Goal: Task Accomplishment & Management: Use online tool/utility

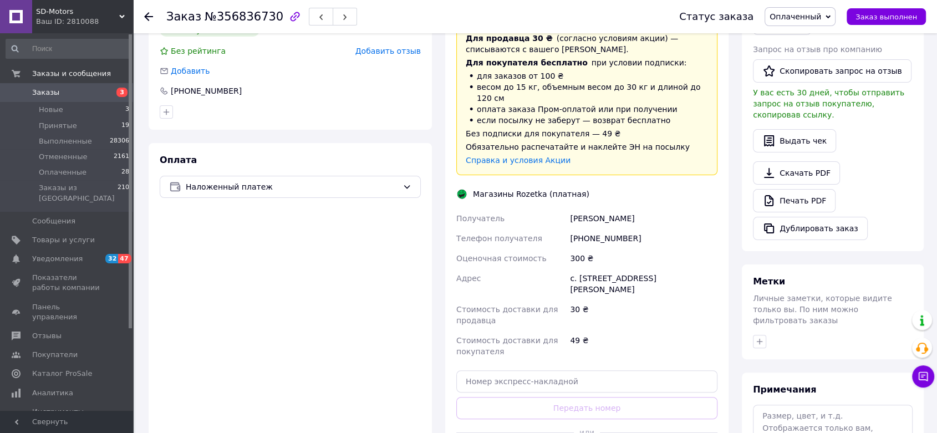
scroll to position [369, 0]
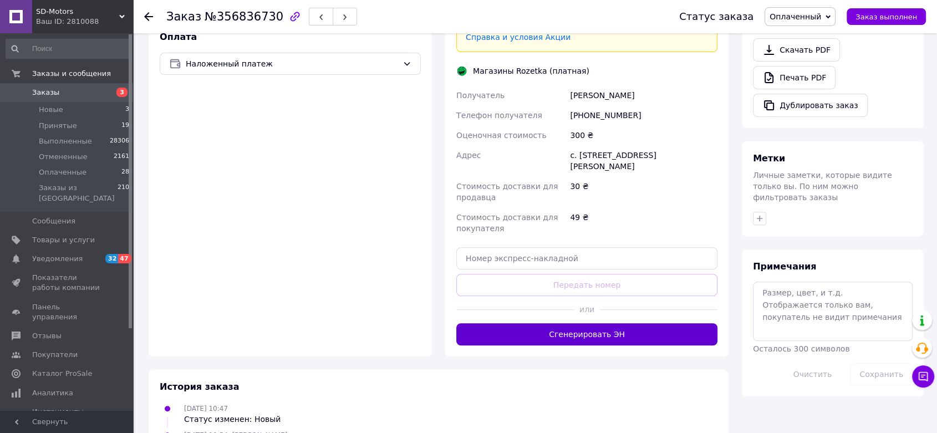
click at [534, 331] on button "Сгенерировать ЭН" at bounding box center [586, 334] width 261 height 22
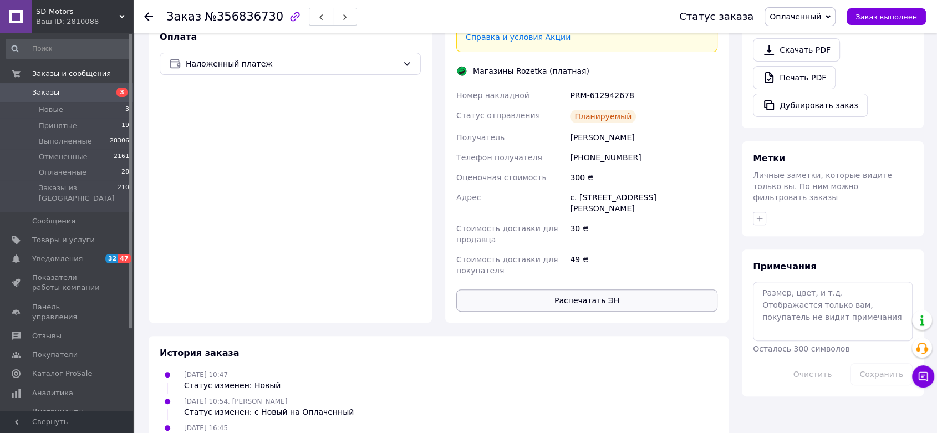
click at [534, 294] on button "Распечатать ЭН" at bounding box center [586, 300] width 261 height 22
drag, startPoint x: 569, startPoint y: 84, endPoint x: 633, endPoint y: 84, distance: 64.3
click at [633, 85] on div "PRM-612942678" at bounding box center [644, 95] width 152 height 20
copy div "PRM-612942678"
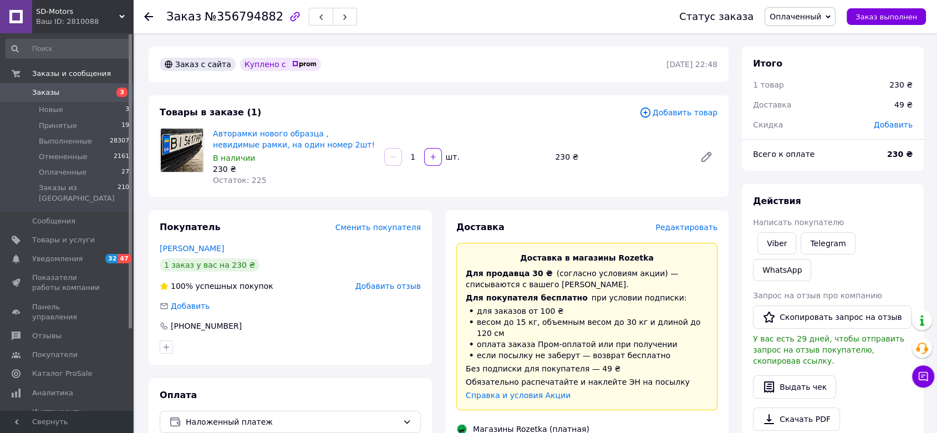
drag, startPoint x: 895, startPoint y: 21, endPoint x: 627, endPoint y: 190, distance: 316.7
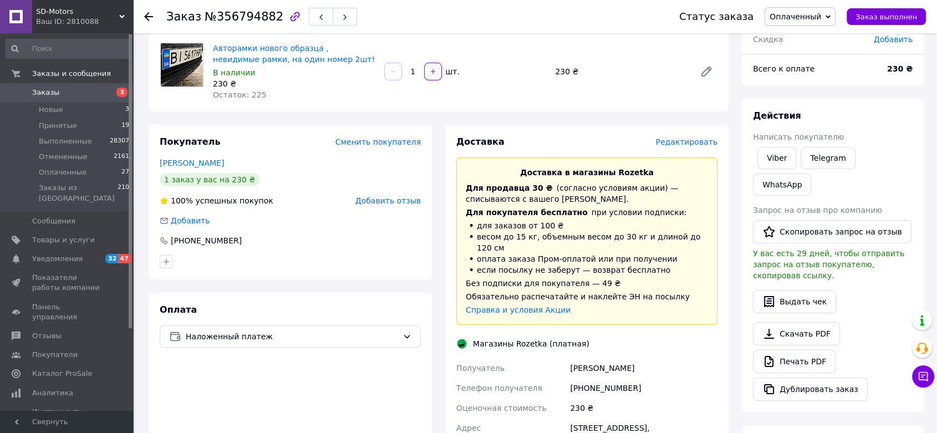
scroll to position [308, 0]
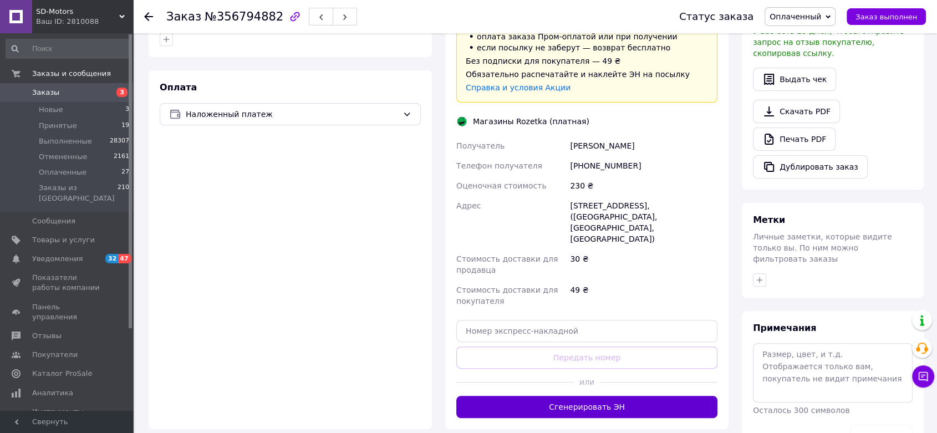
click at [605, 401] on button "Сгенерировать ЭН" at bounding box center [586, 407] width 261 height 22
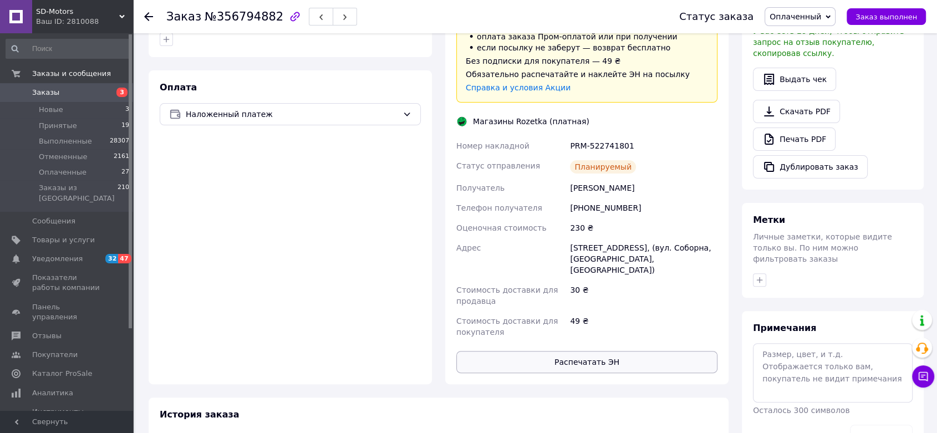
click at [599, 359] on button "Распечатать ЭН" at bounding box center [586, 362] width 261 height 22
drag, startPoint x: 568, startPoint y: 136, endPoint x: 679, endPoint y: 136, distance: 110.9
click at [679, 136] on div "PRM-522741801" at bounding box center [644, 146] width 152 height 20
copy div "PRM-522741801"
